Goal: Information Seeking & Learning: Learn about a topic

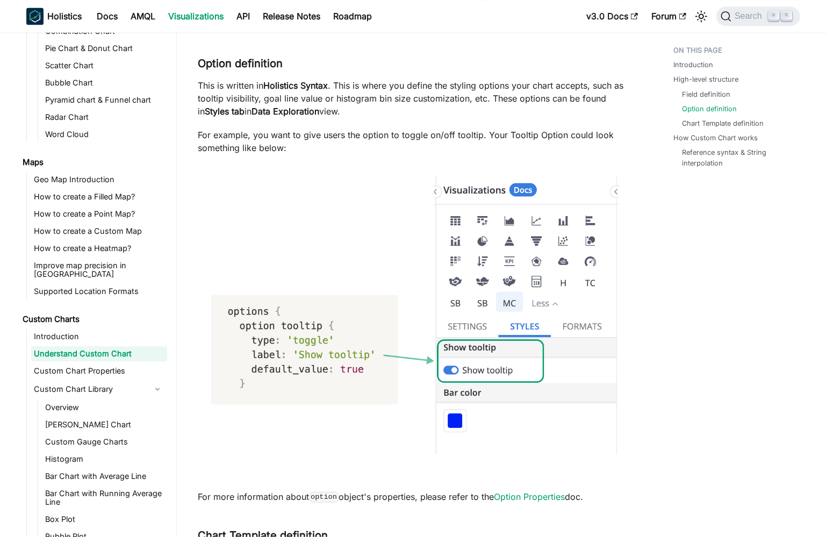
scroll to position [1769, 0]
click at [327, 197] on img at bounding box center [414, 326] width 433 height 322
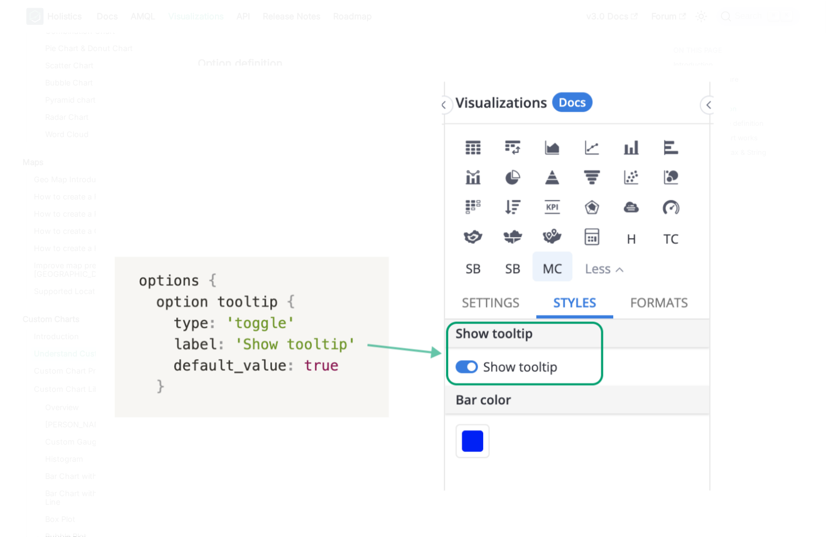
click at [327, 197] on img at bounding box center [413, 302] width 635 height 473
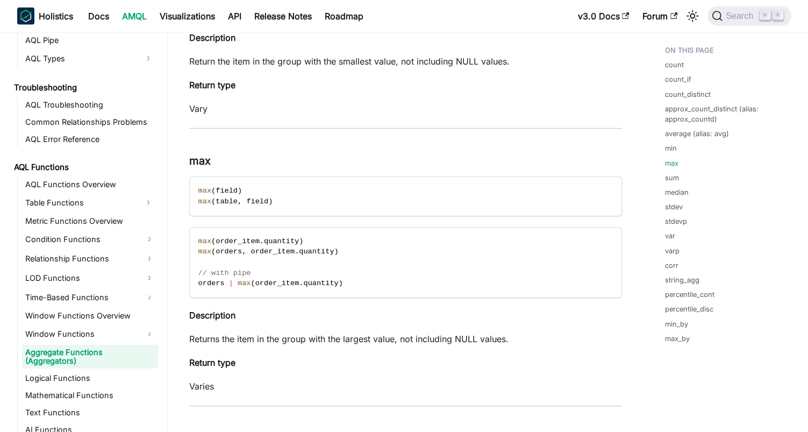
scroll to position [658, 0]
